Goal: Task Accomplishment & Management: Manage account settings

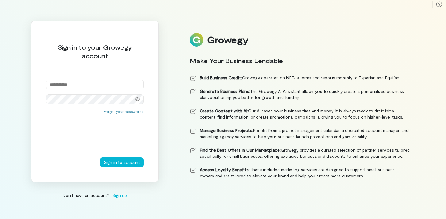
click at [74, 83] on input "email" at bounding box center [95, 85] width 98 height 10
type input "**********"
click at [113, 162] on button "Sign in to account" at bounding box center [122, 163] width 44 height 10
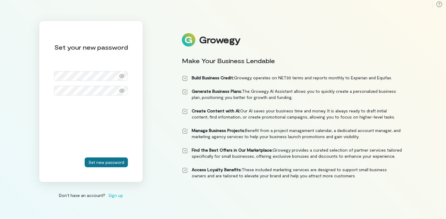
click at [106, 162] on button "Set new password" at bounding box center [106, 163] width 43 height 10
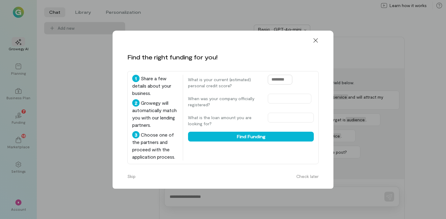
drag, startPoint x: 290, startPoint y: 81, endPoint x: 257, endPoint y: 78, distance: 32.6
click at [257, 78] on div "What is your current (estimated) personal credit score?" at bounding box center [251, 82] width 126 height 14
type input "***"
click at [279, 99] on input "text" at bounding box center [290, 99] width 44 height 10
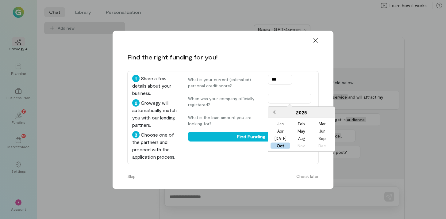
click at [274, 112] on span "Previous Year" at bounding box center [274, 112] width 0 height 6
click at [304, 141] on div "Aug" at bounding box center [301, 139] width 20 height 6
type input "**********"
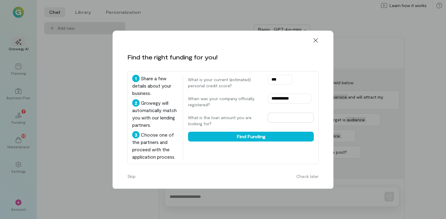
click at [286, 116] on input "text" at bounding box center [291, 118] width 46 height 10
type input "*"
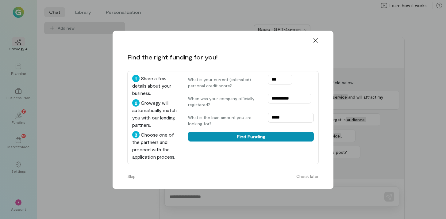
type input "*****"
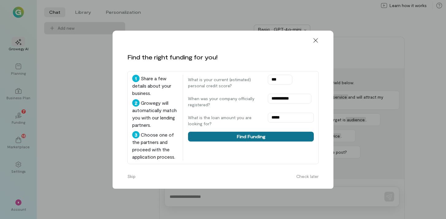
click at [273, 134] on button "Find Funding" at bounding box center [251, 137] width 126 height 10
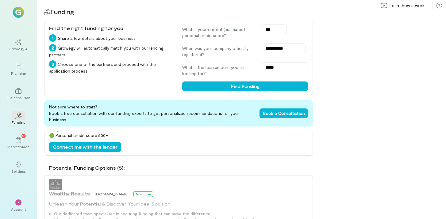
scroll to position [175, 0]
click at [19, 202] on span "*" at bounding box center [18, 203] width 2 height 4
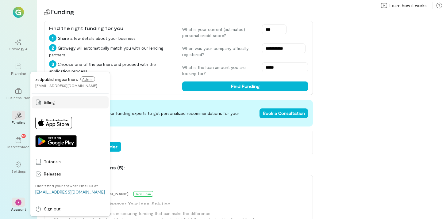
click at [51, 104] on span "Billing" at bounding box center [74, 102] width 61 height 6
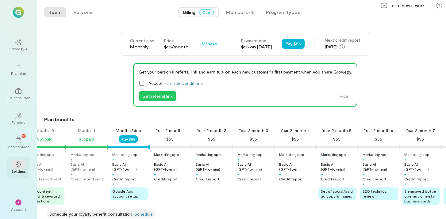
click at [17, 164] on icon at bounding box center [18, 165] width 6 height 6
click at [206, 45] on span "Manage" at bounding box center [209, 44] width 15 height 6
click at [215, 69] on span "Cancel plan" at bounding box center [227, 69] width 31 height 6
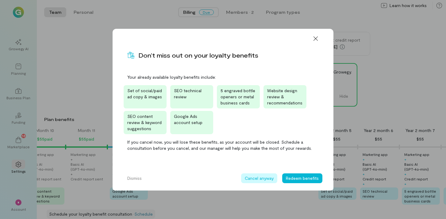
click at [268, 179] on button "Cancel anyway" at bounding box center [259, 179] width 36 height 10
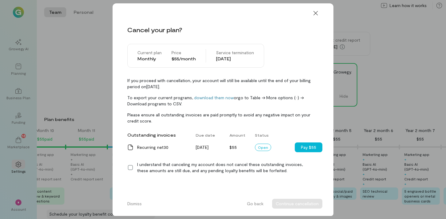
click at [130, 166] on icon at bounding box center [130, 168] width 6 height 6
click at [305, 203] on button "Continue cancellation" at bounding box center [297, 204] width 50 height 10
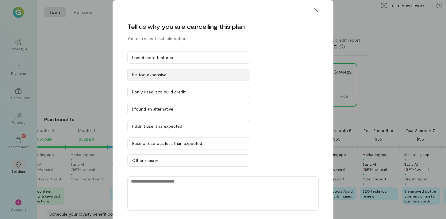
click at [186, 77] on div "It’s too expensive" at bounding box center [188, 75] width 113 height 6
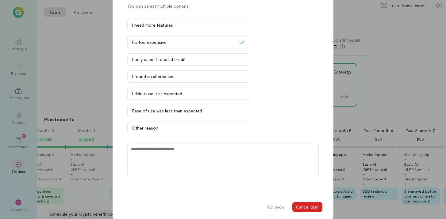
click at [302, 207] on button "Cancel plan" at bounding box center [307, 208] width 30 height 10
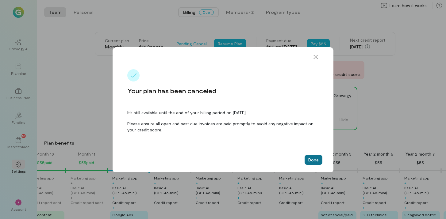
click at [313, 161] on button "Done" at bounding box center [314, 160] width 18 height 10
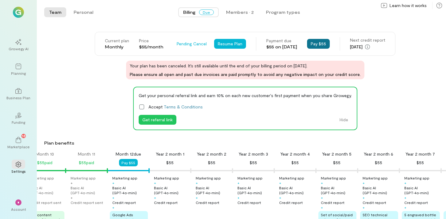
click at [328, 44] on button "Pay $55" at bounding box center [318, 44] width 23 height 10
